Goal: Book appointment/travel/reservation

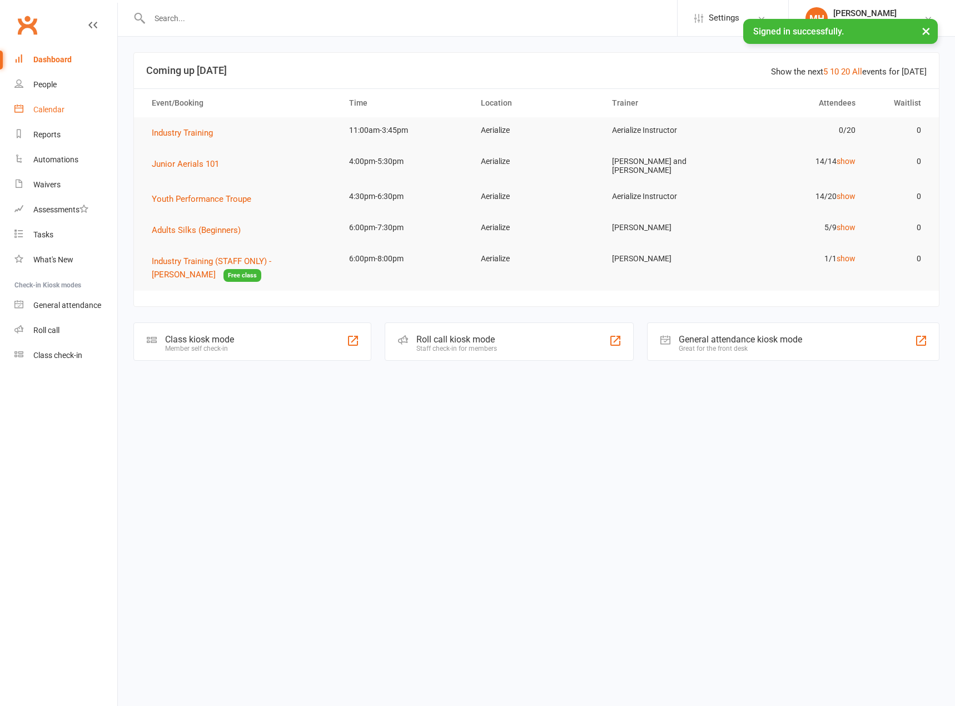
click at [46, 111] on div "Calendar" at bounding box center [48, 109] width 31 height 9
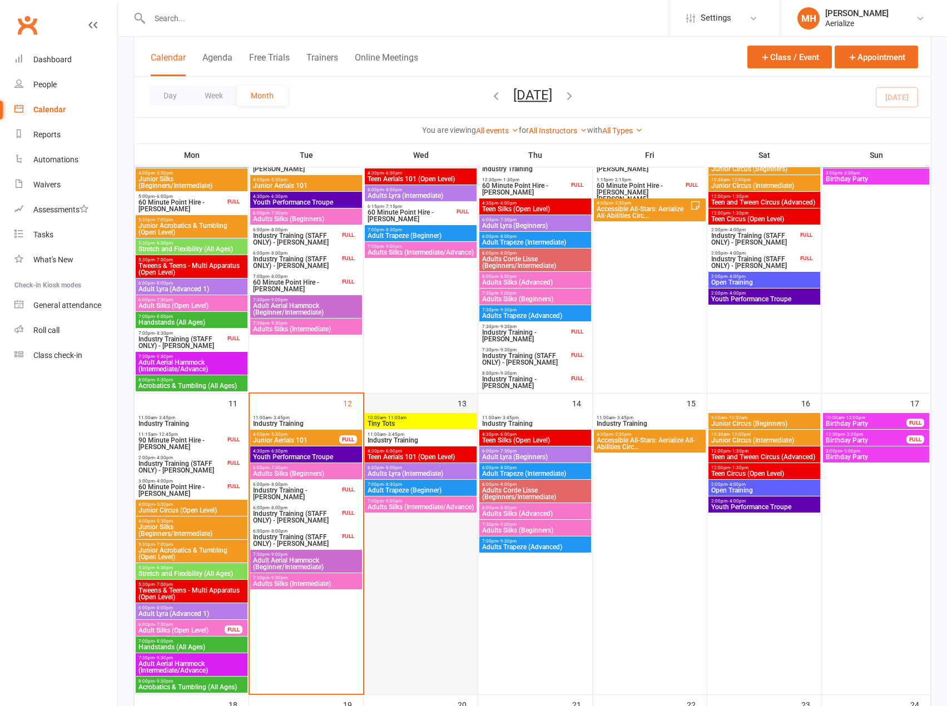
scroll to position [500, 0]
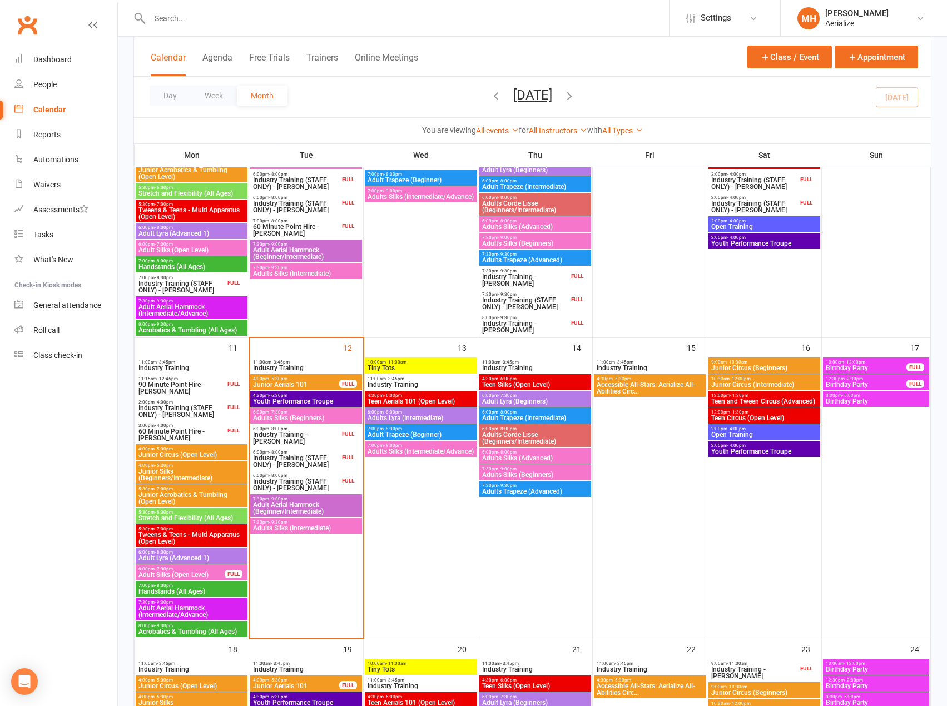
click at [519, 491] on span "Adults Trapeze (Advanced)" at bounding box center [534, 491] width 107 height 7
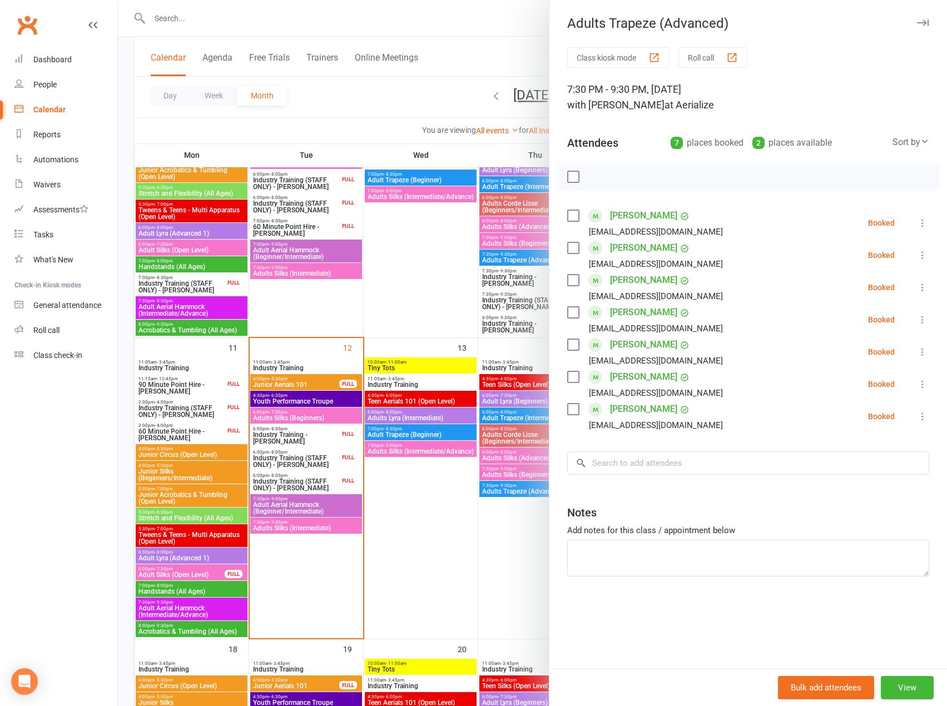
click at [424, 516] on div at bounding box center [532, 353] width 829 height 706
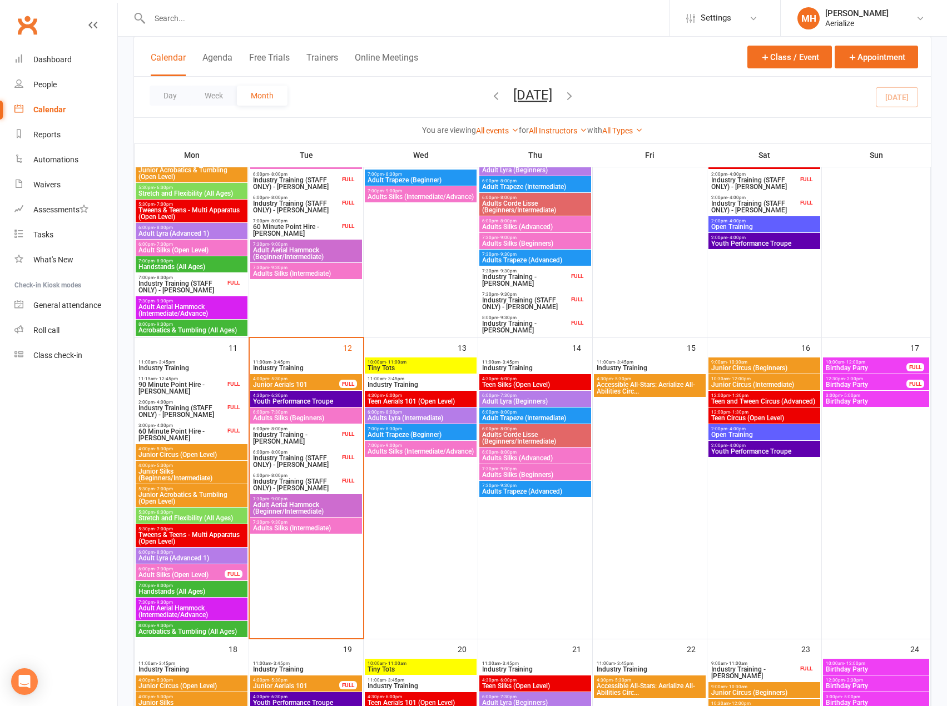
click at [506, 416] on span "Adult Trapeze (Intermediate)" at bounding box center [534, 418] width 107 height 7
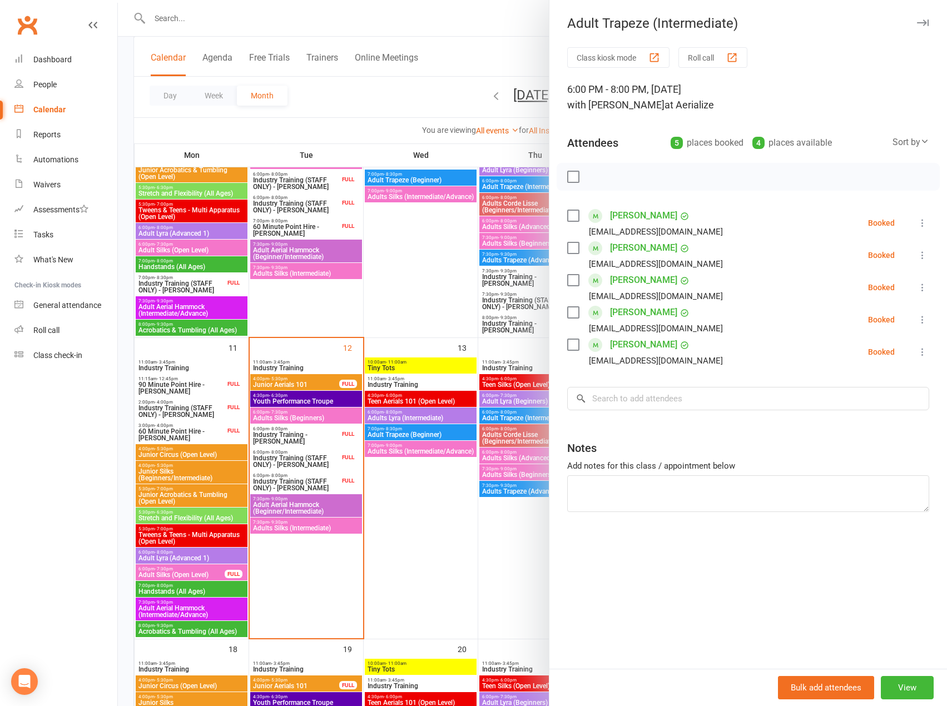
click at [439, 501] on div at bounding box center [532, 353] width 829 height 706
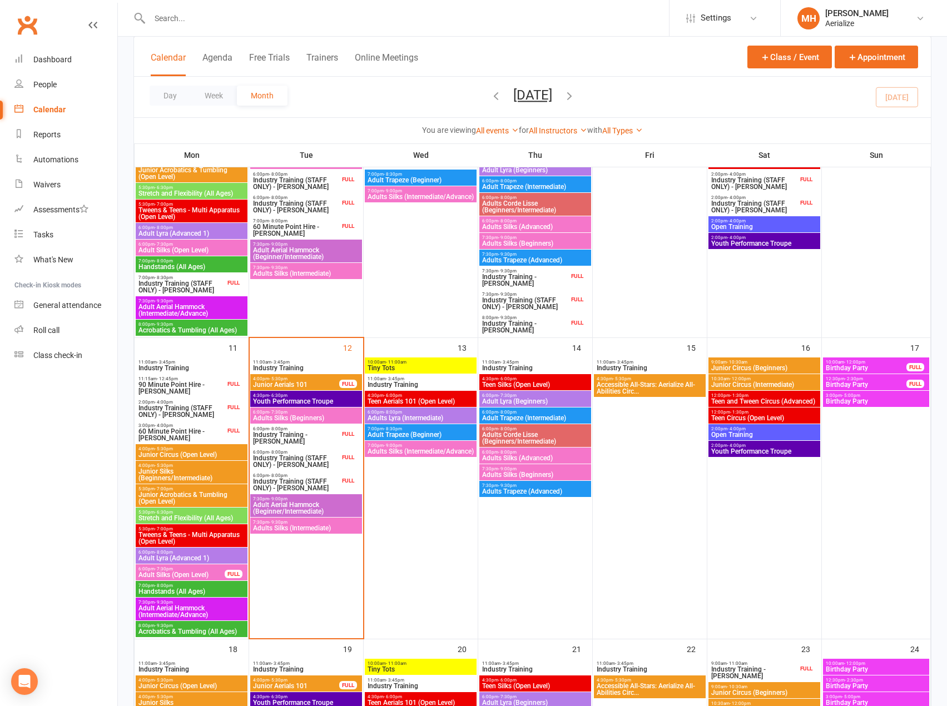
click at [413, 430] on span "7:00pm - 8:30pm" at bounding box center [420, 428] width 107 height 5
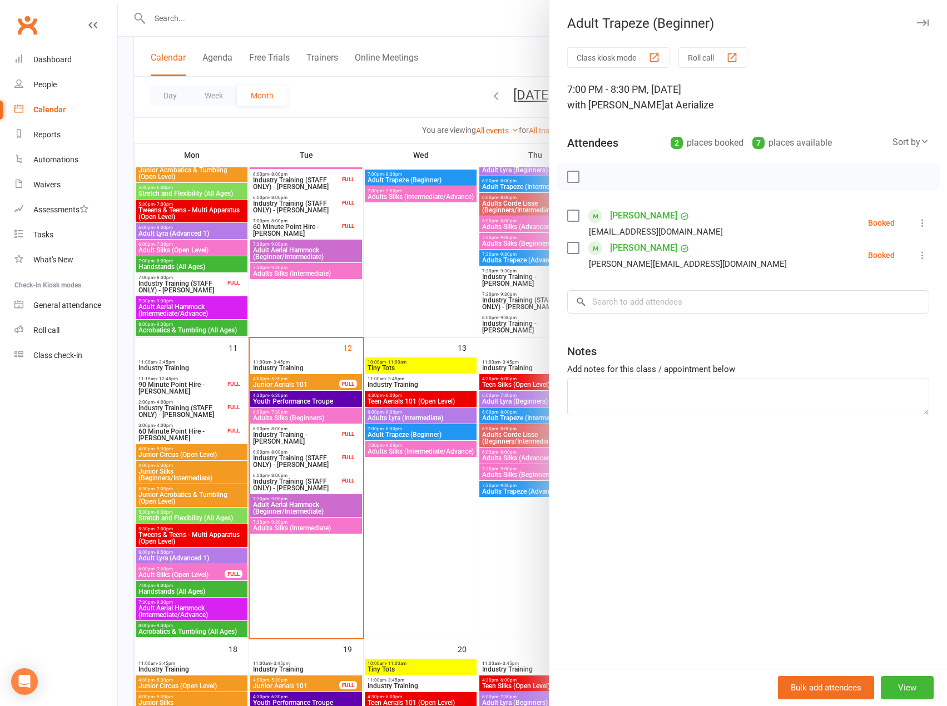
click at [399, 563] on div at bounding box center [532, 353] width 829 height 706
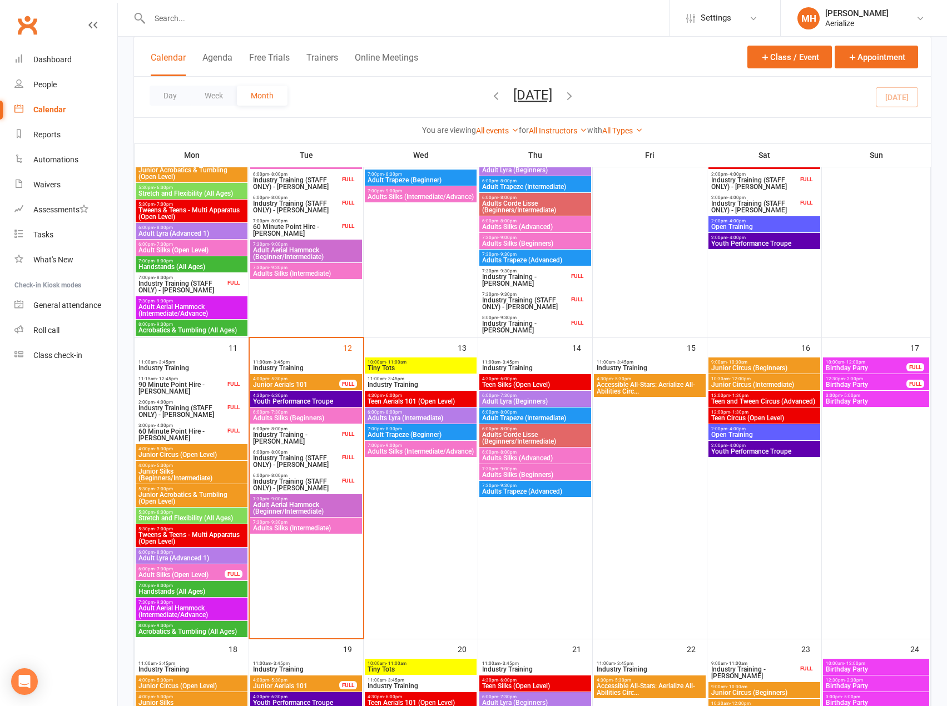
click at [290, 413] on span "6:00pm - 7:30pm" at bounding box center [305, 412] width 107 height 5
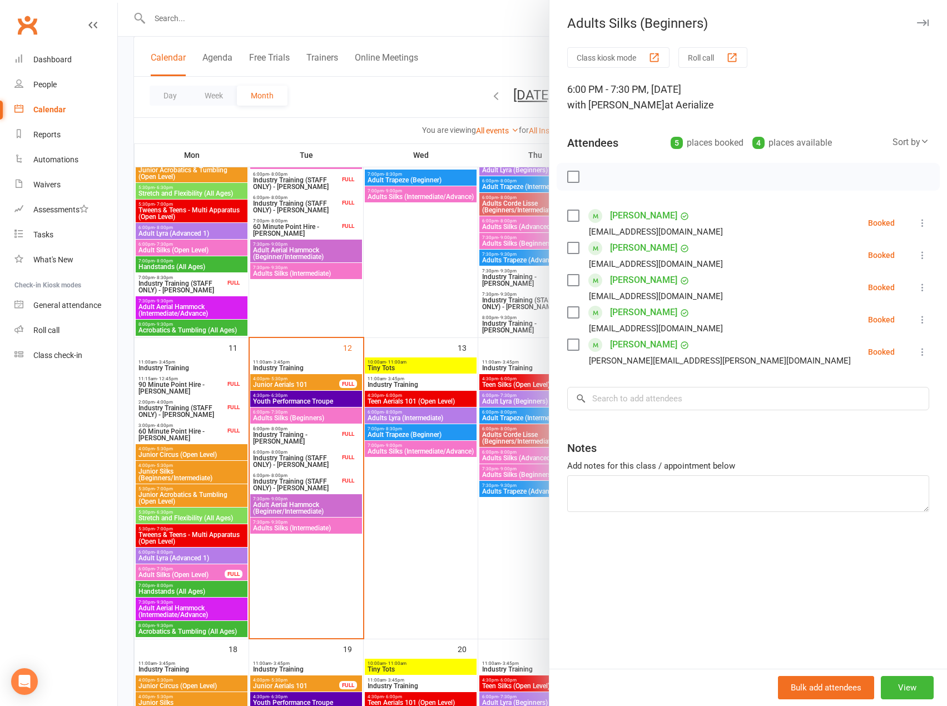
click at [412, 548] on div at bounding box center [532, 353] width 829 height 706
